Goal: Information Seeking & Learning: Find specific fact

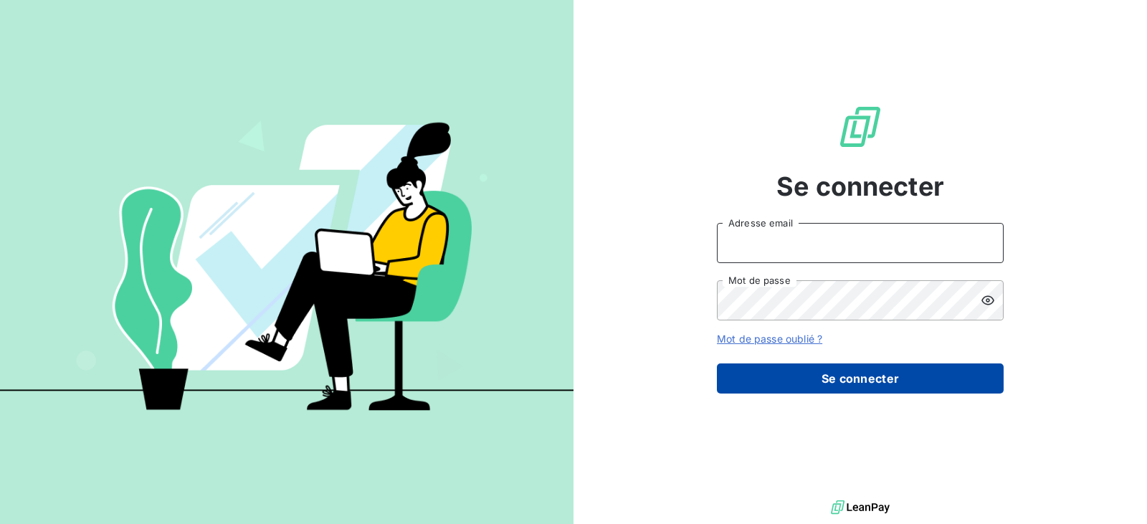
type input "[EMAIL_ADDRESS][DOMAIN_NAME]"
click at [816, 380] on button "Se connecter" at bounding box center [860, 378] width 287 height 30
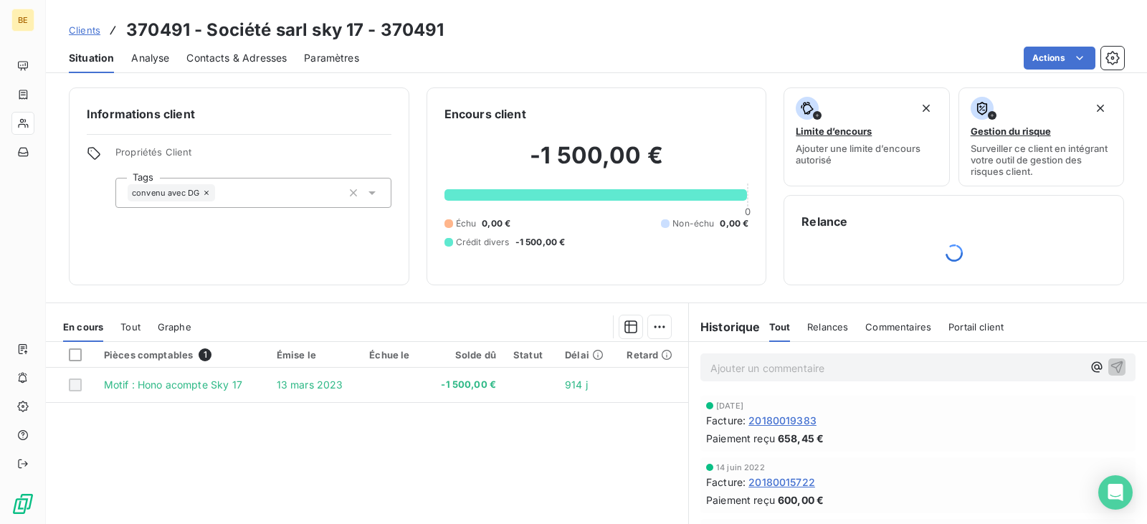
click at [92, 31] on span "Clients" at bounding box center [85, 29] width 32 height 11
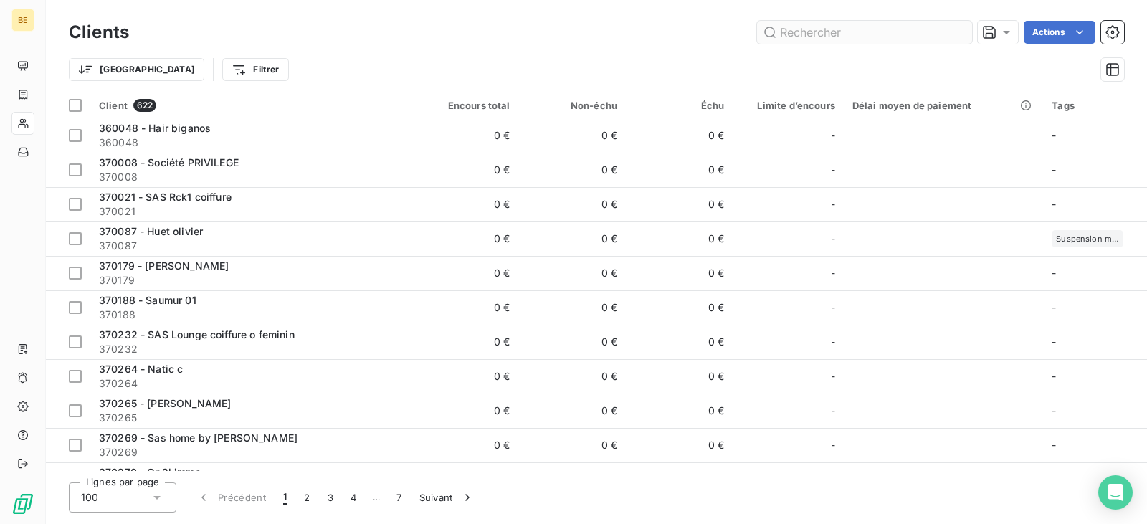
click at [856, 37] on input "text" at bounding box center [864, 32] width 215 height 23
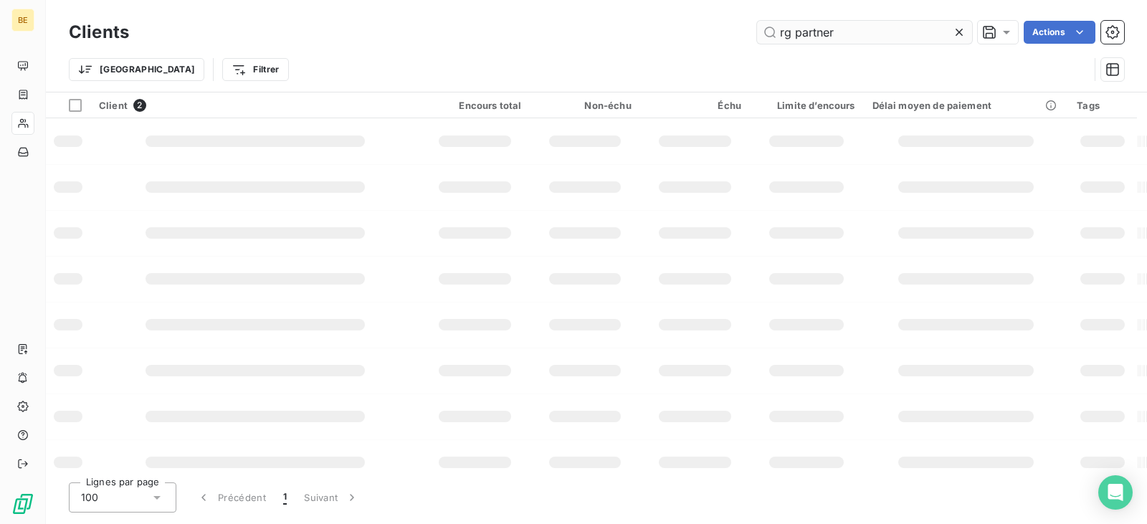
type input "rg partner"
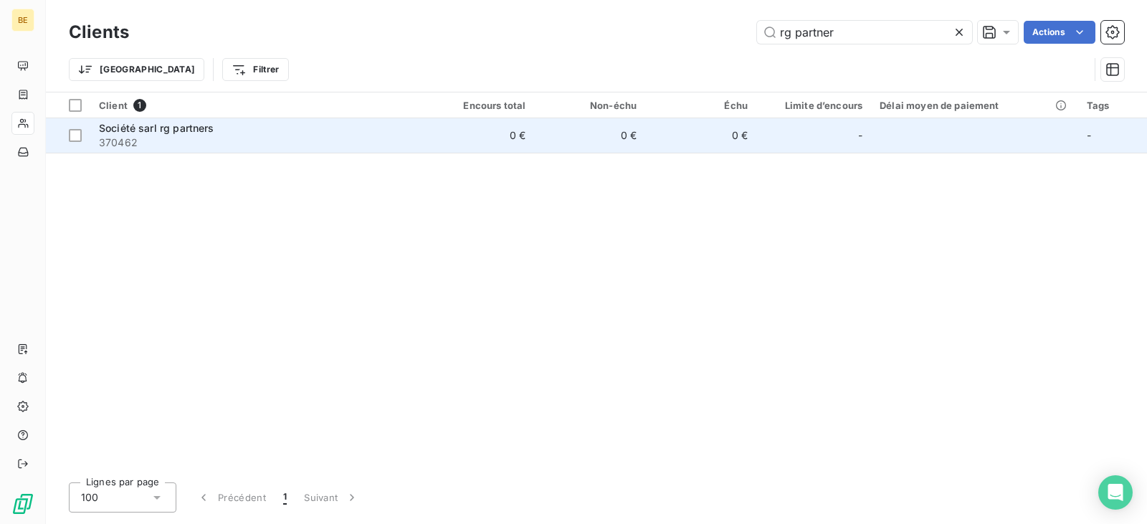
click at [199, 143] on span "370462" at bounding box center [257, 142] width 316 height 14
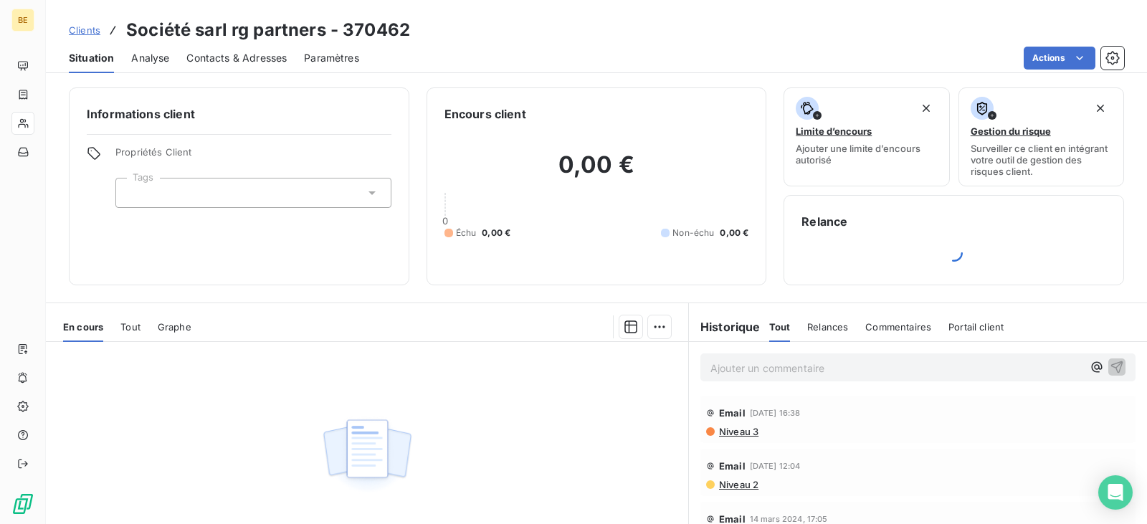
click at [134, 327] on span "Tout" at bounding box center [130, 326] width 20 height 11
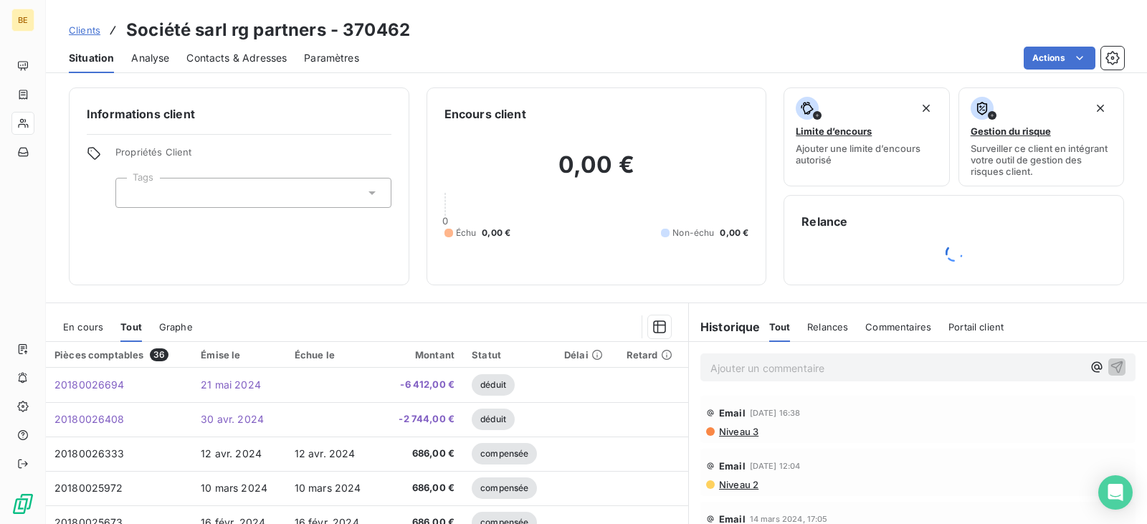
scroll to position [72, 0]
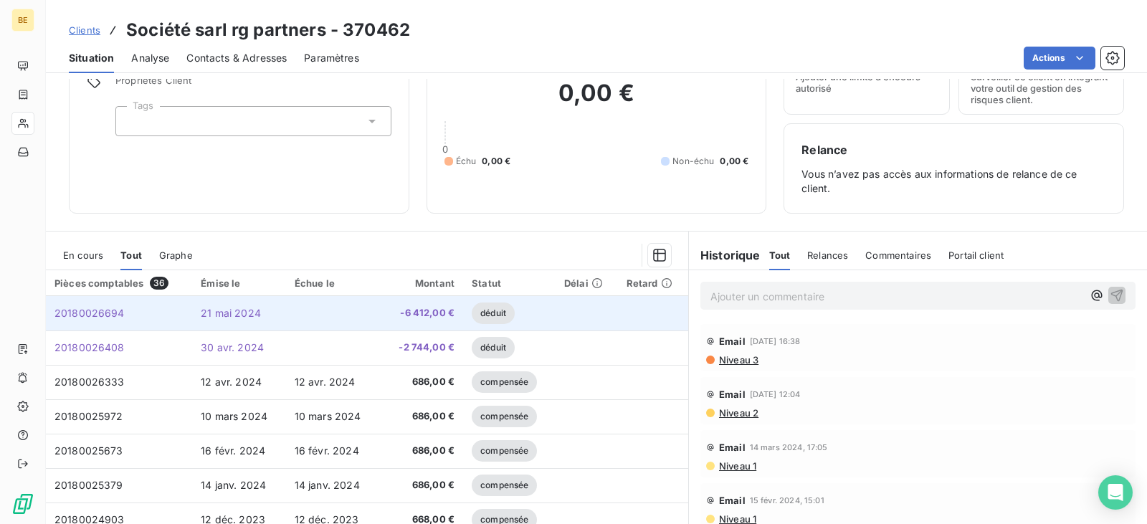
click at [325, 307] on td at bounding box center [334, 313] width 96 height 34
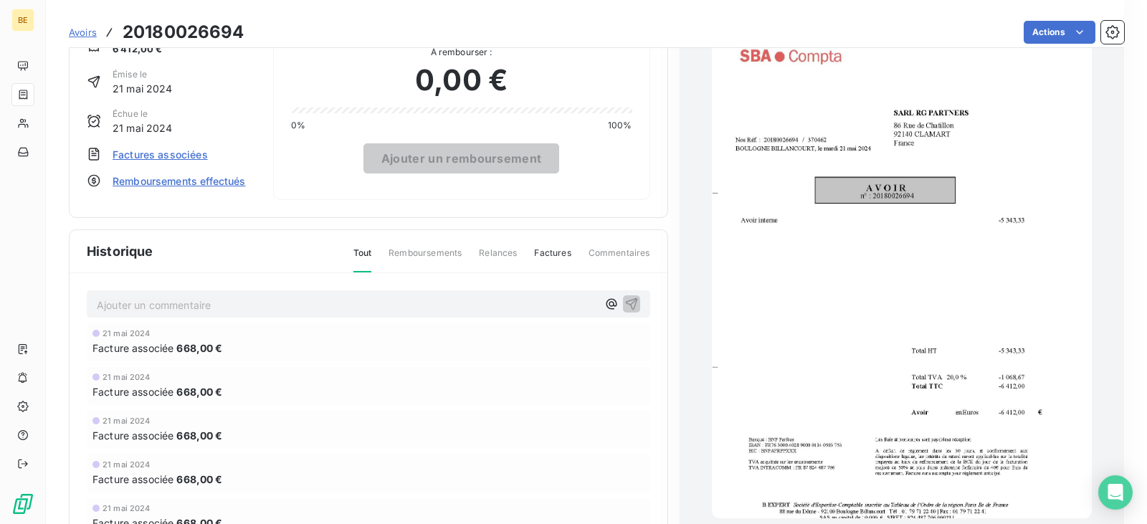
click at [897, 301] on img "button" at bounding box center [902, 273] width 380 height 492
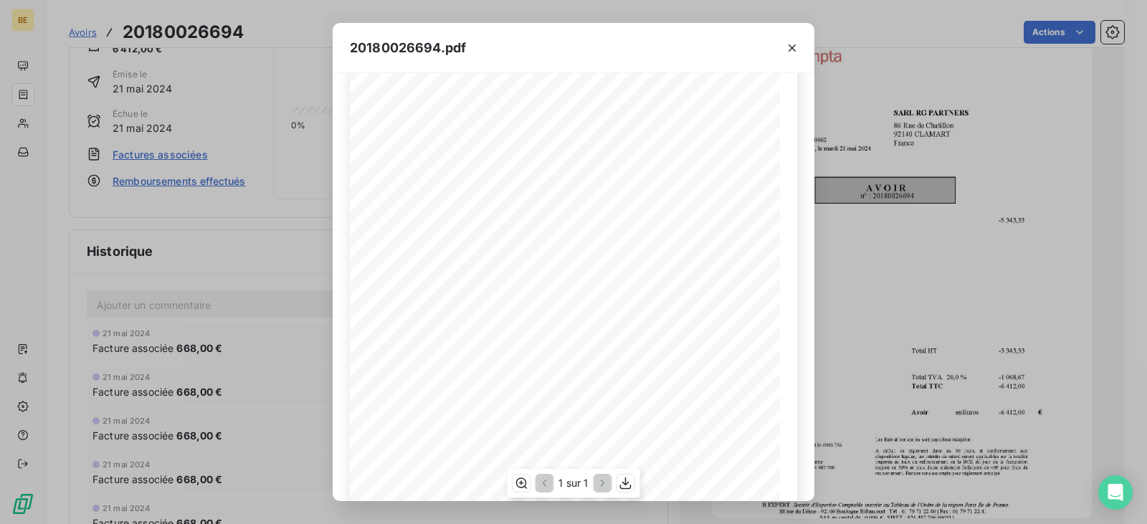
scroll to position [163, 0]
click at [625, 482] on icon "button" at bounding box center [625, 483] width 11 height 12
click at [785, 47] on icon "button" at bounding box center [792, 48] width 14 height 14
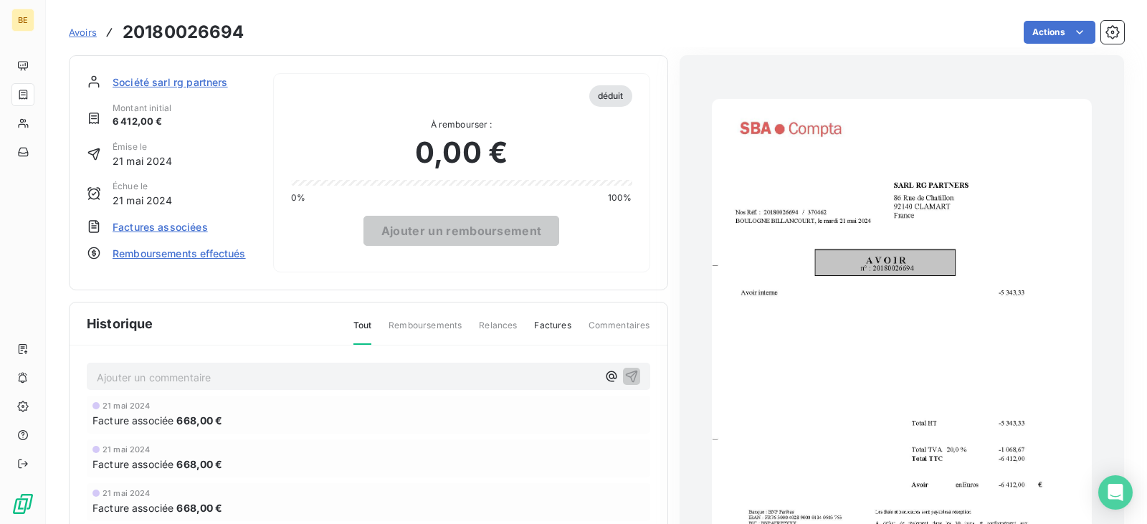
scroll to position [0, 0]
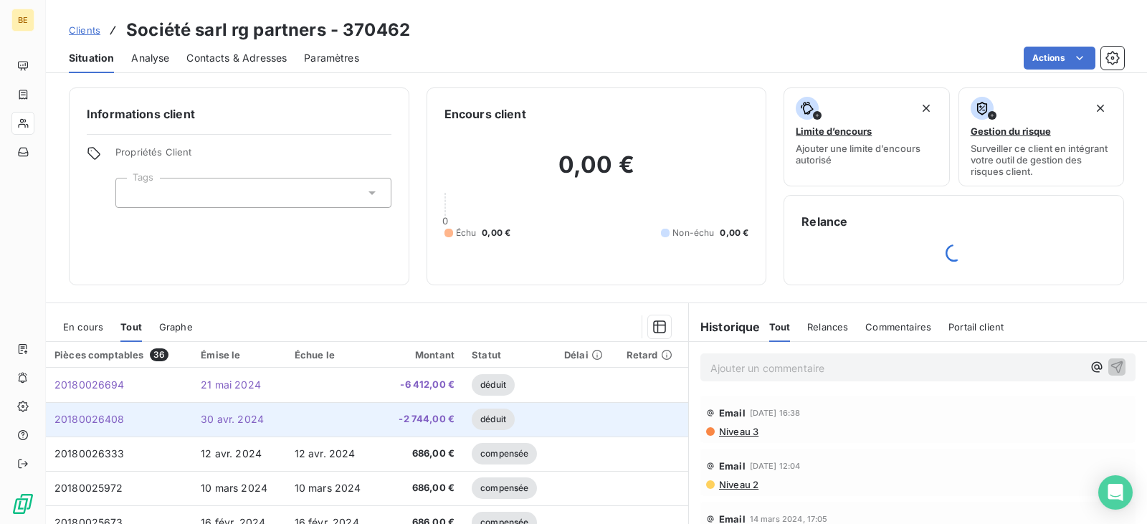
click at [108, 416] on span "20180026408" at bounding box center [89, 419] width 70 height 12
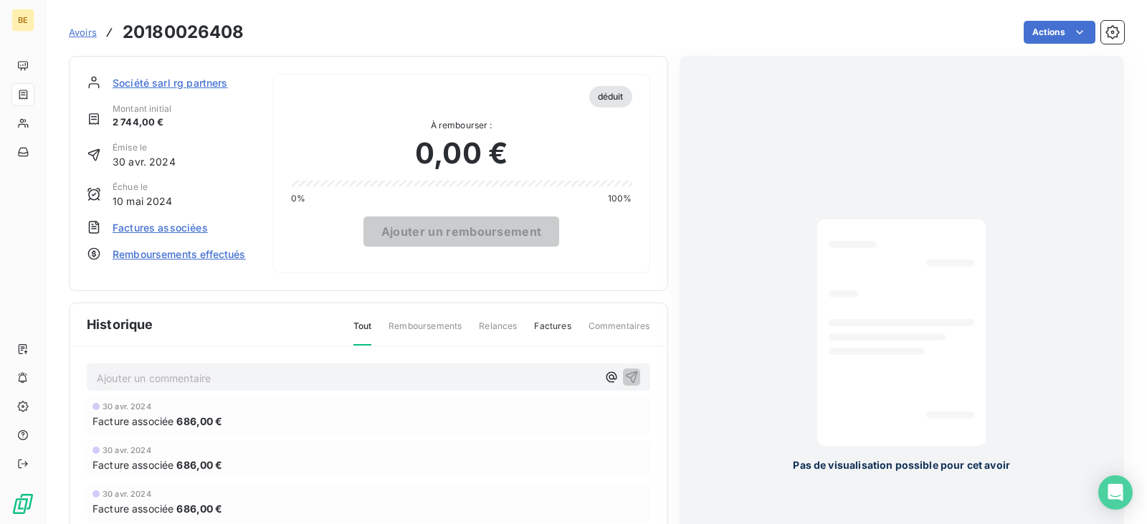
click at [923, 459] on span "Pas de visualisation possible pour cet avoir" at bounding box center [901, 464] width 217 height 15
click at [182, 31] on h3 "20180026408" at bounding box center [184, 32] width 122 height 26
click at [1061, 36] on html "BE Avoirs 20180026408 Actions Créer une tâche Société sarl rg partners Montant …" at bounding box center [573, 262] width 1147 height 524
click at [191, 229] on span "Factures associées" at bounding box center [160, 227] width 95 height 15
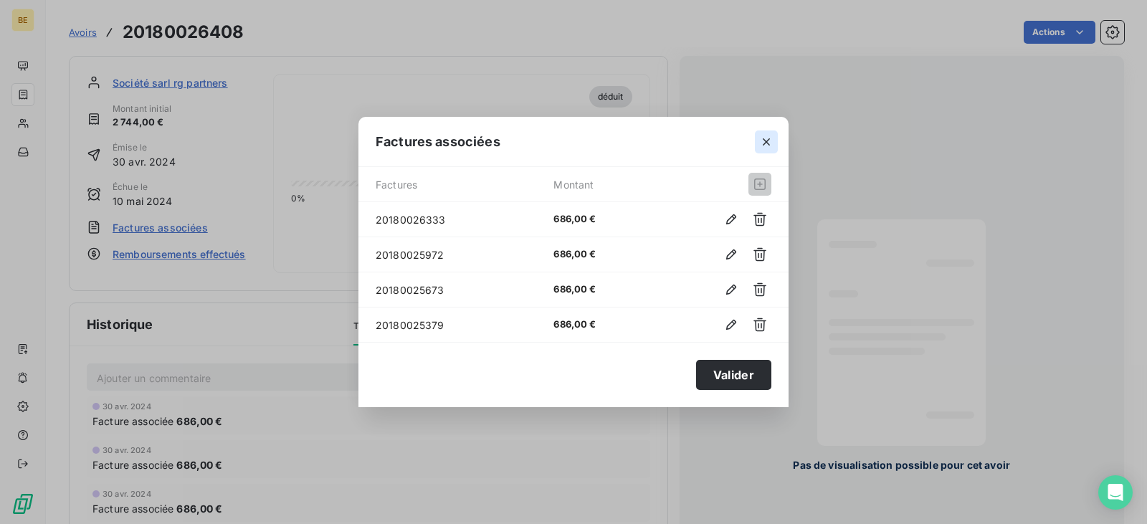
click at [768, 136] on icon "button" at bounding box center [766, 142] width 14 height 14
